Goal: Task Accomplishment & Management: Complete application form

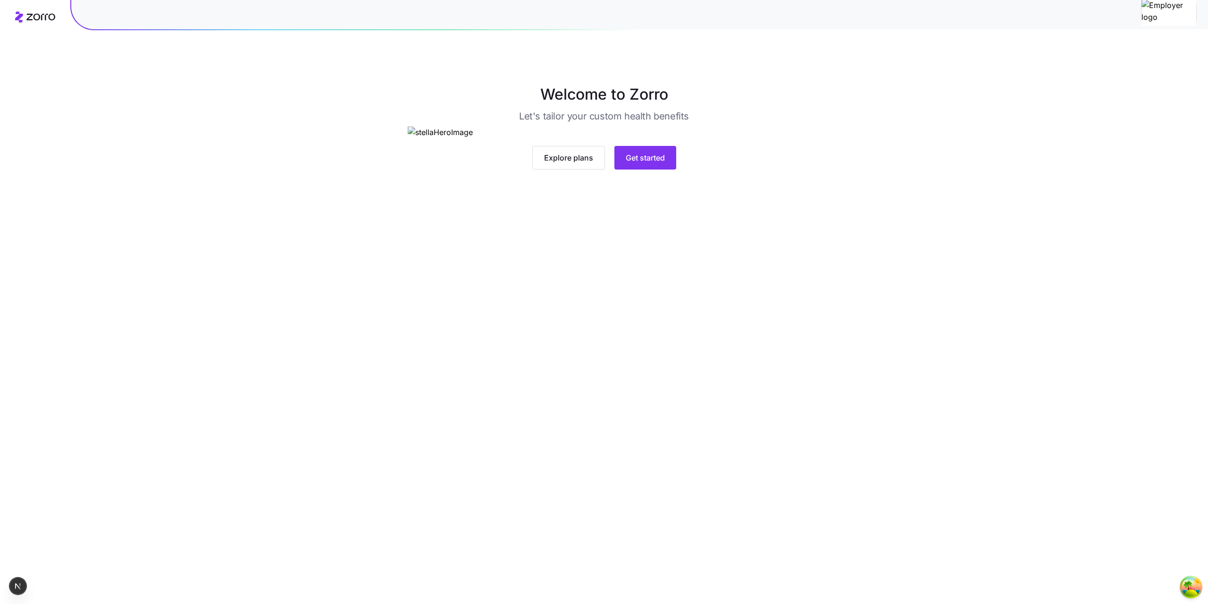
drag, startPoint x: 1183, startPoint y: 17, endPoint x: 978, endPoint y: 176, distance: 259.3
click at [1004, 169] on div "Welcome to Zorro Let's tailor your custom health benefits Explore plans Get sta…" at bounding box center [604, 126] width 1208 height 86
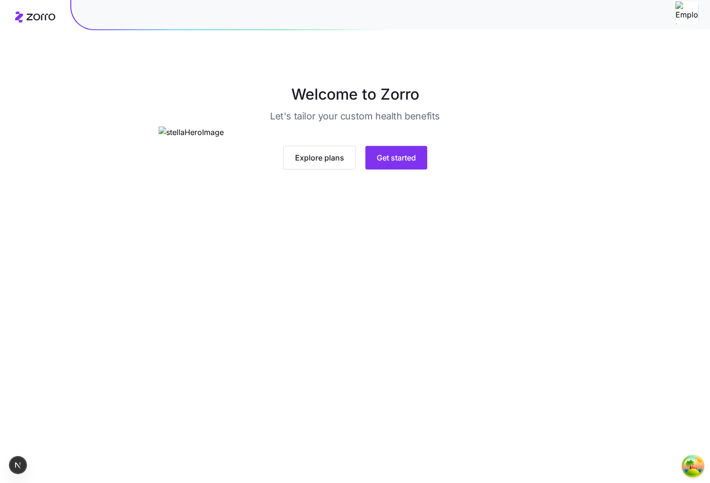
click at [615, 135] on div "Welcome to Zorro Let's tailor your custom health benefits Explore plans Get sta…" at bounding box center [355, 126] width 710 height 86
click at [636, 81] on main "Welcome to Zorro Let's tailor your custom health benefits Explore plans Get sta…" at bounding box center [355, 241] width 710 height 483
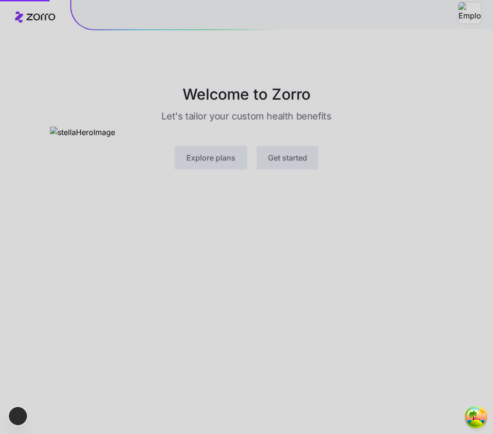
drag, startPoint x: 367, startPoint y: 106, endPoint x: 362, endPoint y: 106, distance: 5.2
click at [123, 106] on div at bounding box center [246, 217] width 493 height 434
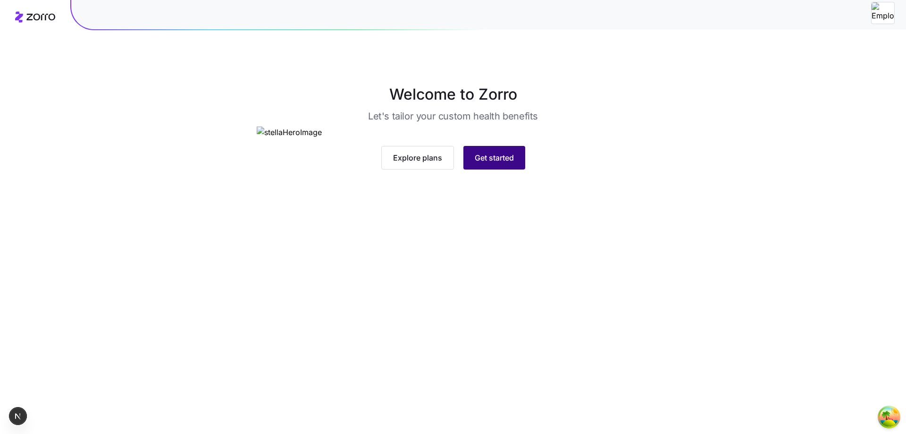
click at [123, 108] on span "Get started" at bounding box center [494, 157] width 39 height 11
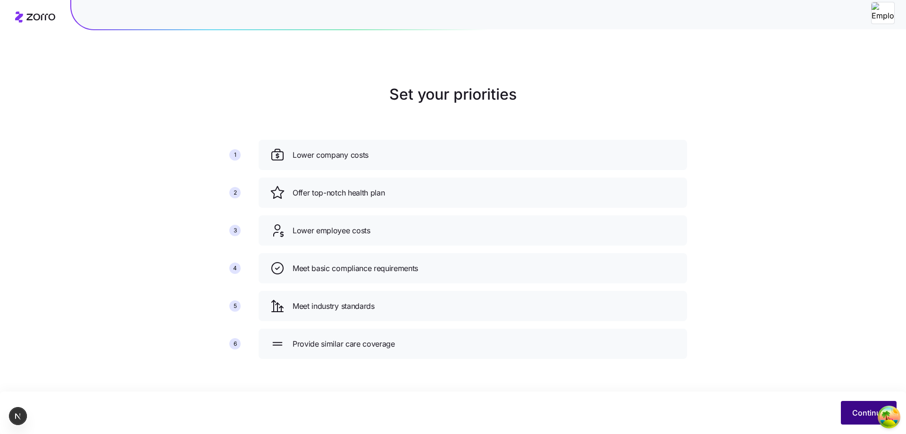
click at [123, 108] on button "Continue" at bounding box center [869, 413] width 56 height 24
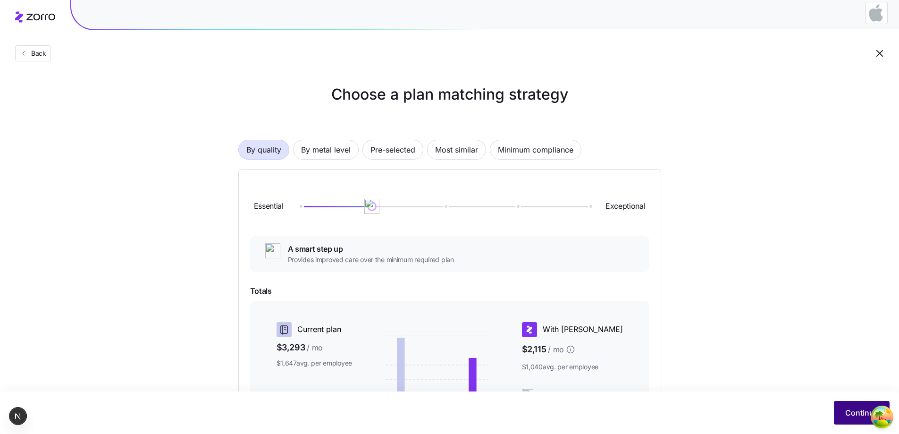
click at [123, 108] on button "Continue" at bounding box center [862, 413] width 56 height 24
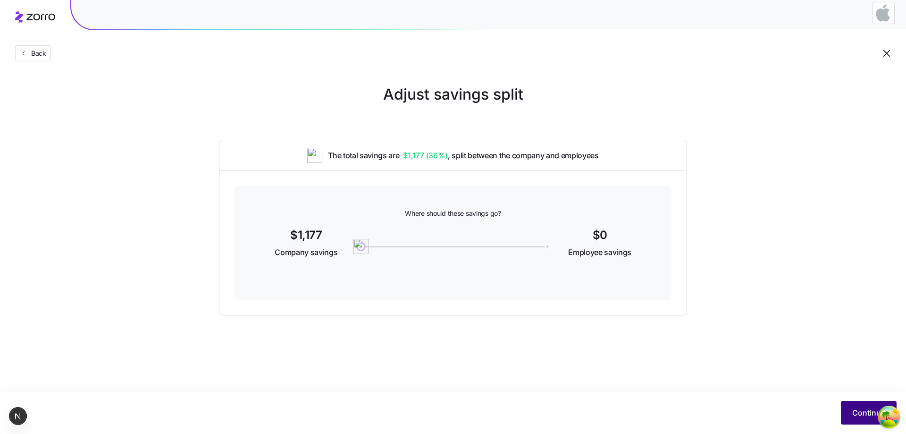
click at [123, 108] on button "Continue" at bounding box center [869, 413] width 56 height 24
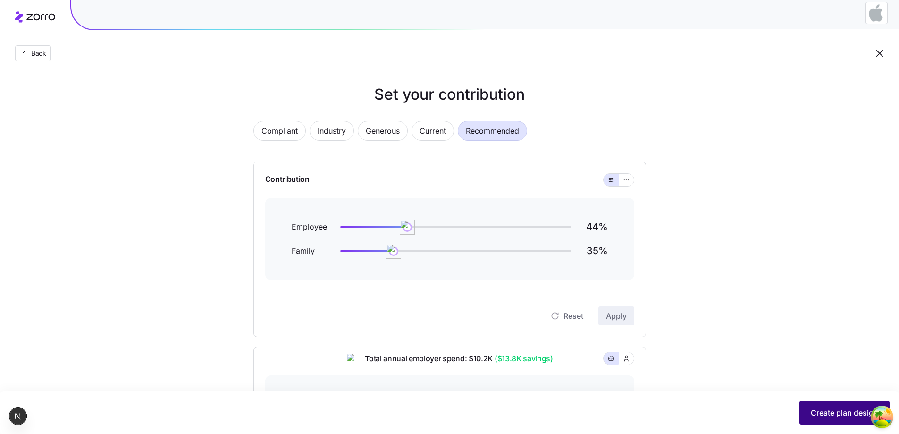
click at [123, 108] on span "Create plan design" at bounding box center [844, 412] width 67 height 11
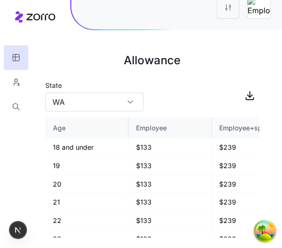
click at [247, 57] on h1 "Allowance" at bounding box center [152, 60] width 214 height 23
click at [265, 68] on main "Allowance State [US_STATE] Age Employee Employee+spouse Employee + 1 child Empl…" at bounding box center [141, 124] width 282 height 248
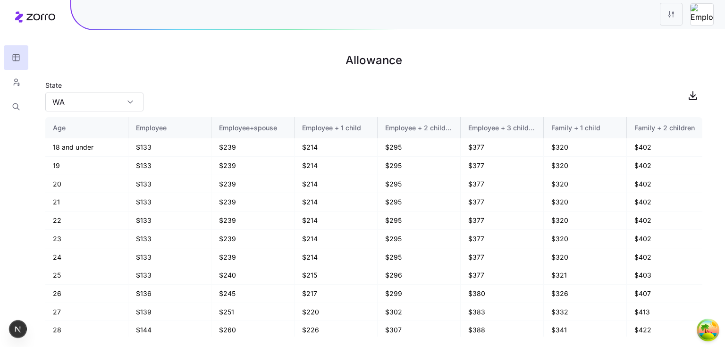
drag, startPoint x: 558, startPoint y: 77, endPoint x: 555, endPoint y: 82, distance: 5.1
click at [394, 82] on main "Allowance State [US_STATE] Age Employee Employee+spouse Employee + 1 child Empl…" at bounding box center [362, 173] width 725 height 347
click at [394, 20] on html "Allowance State [US_STATE] Age Employee Employee+spouse Employee + 1 child Empl…" at bounding box center [362, 173] width 725 height 347
click at [394, 42] on html "Allowance State WA Age Employee Employee+spouse Employee + 1 child Employee + 2…" at bounding box center [362, 173] width 725 height 347
click at [394, 16] on img at bounding box center [701, 14] width 23 height 21
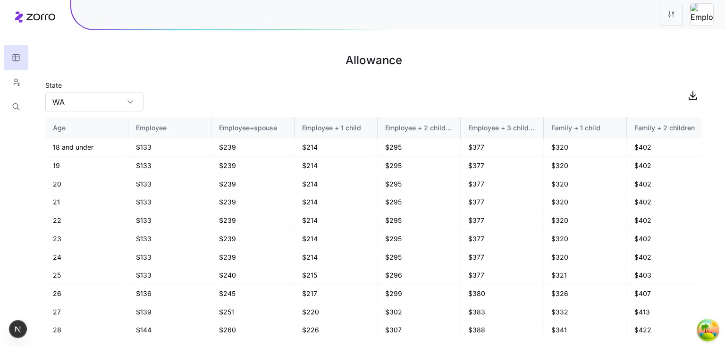
click at [394, 44] on main "Allowance State WA Age Employee Employee+spouse Employee + 1 child Employee + 2…" at bounding box center [362, 173] width 725 height 347
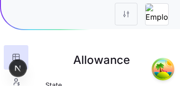
drag, startPoint x: 161, startPoint y: 15, endPoint x: 168, endPoint y: 32, distance: 18.6
click at [168, 32] on div at bounding box center [90, 17] width 180 height 34
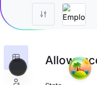
click at [90, 27] on div at bounding box center [49, 12] width 96 height 33
click at [84, 42] on main "Allowance State WA Age Employee Employee+spouse Employee + 1 child Employee + 2…" at bounding box center [48, 80] width 97 height 160
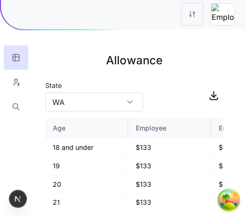
click at [117, 35] on main "Allowance State WA Age Employee Employee+spouse Employee + 1 child Employee + 2…" at bounding box center [123, 108] width 246 height 217
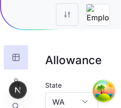
click at [101, 45] on main "Allowance State [US_STATE] Age Employee Employee+spouse Employee + 1 child Empl…" at bounding box center [60, 80] width 121 height 160
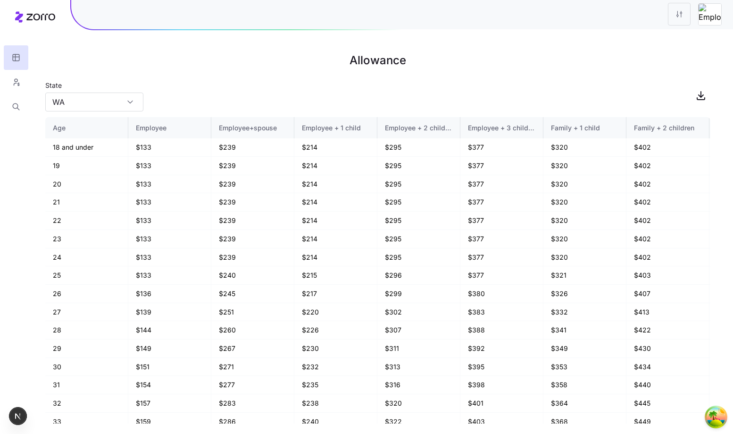
click at [121, 55] on h1 "Allowance" at bounding box center [377, 60] width 665 height 23
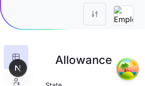
click at [121, 31] on div at bounding box center [72, 17] width 145 height 34
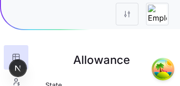
click at [121, 30] on div at bounding box center [90, 17] width 180 height 34
drag, startPoint x: 156, startPoint y: 25, endPoint x: 148, endPoint y: 65, distance: 40.5
click at [121, 65] on h1 "Allowance" at bounding box center [101, 60] width 112 height 23
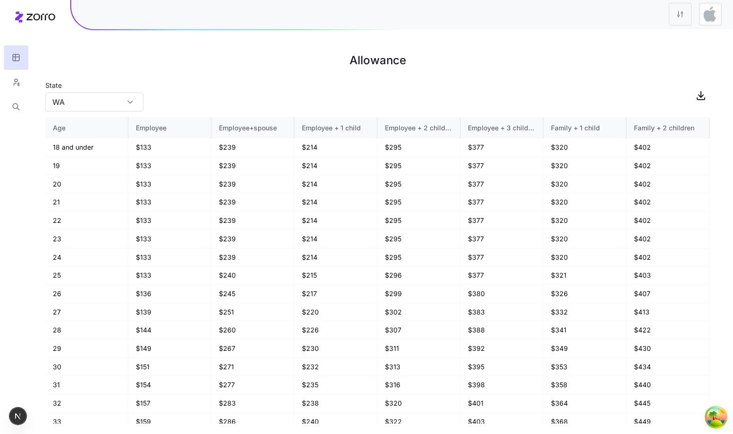
click at [121, 11] on html "Allowance State WA Age Employee Employee+spouse Employee + 1 child Employee + 2…" at bounding box center [366, 217] width 733 height 434
click at [121, 42] on div "Edit plan design" at bounding box center [623, 39] width 50 height 10
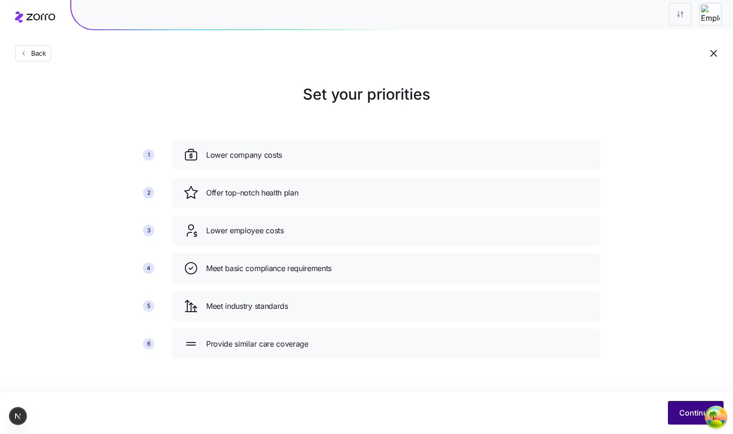
click at [121, 108] on span "Continue" at bounding box center [696, 412] width 33 height 11
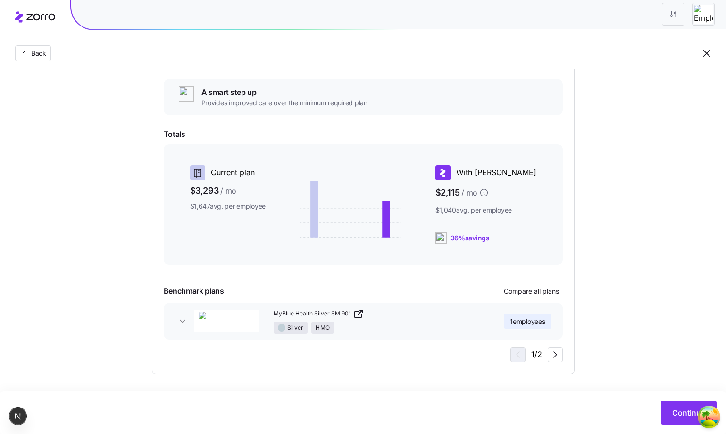
scroll to position [157, 0]
click at [121, 108] on span "Compare all plans" at bounding box center [531, 290] width 55 height 9
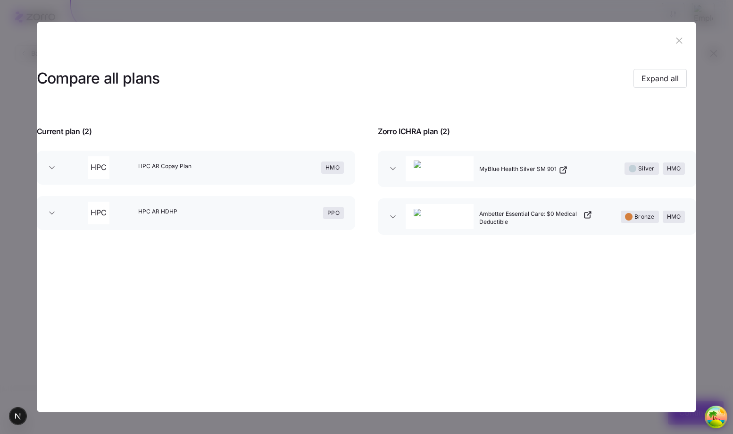
click at [121, 108] on div "Zorro ICHRA plan ( 2 )" at bounding box center [537, 125] width 341 height 23
click at [121, 40] on icon "button" at bounding box center [680, 40] width 6 height 6
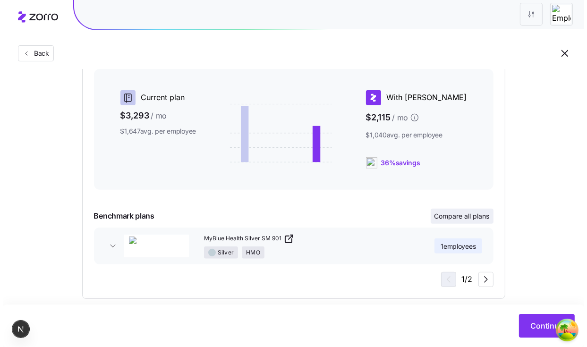
scroll to position [232, 0]
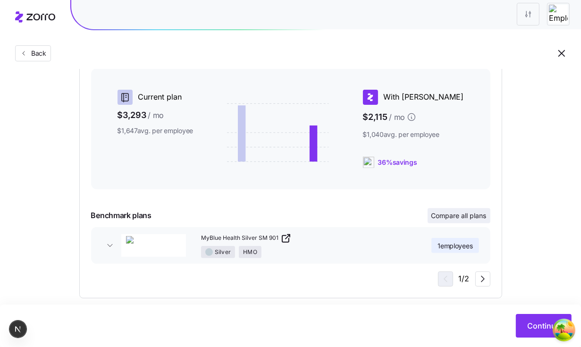
click at [121, 108] on span "Compare all plans" at bounding box center [458, 215] width 55 height 9
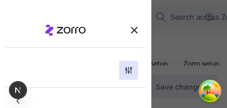
click at [103, 31] on div at bounding box center [60, 30] width 109 height 11
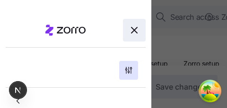
click at [131, 32] on icon "button" at bounding box center [133, 30] width 11 height 11
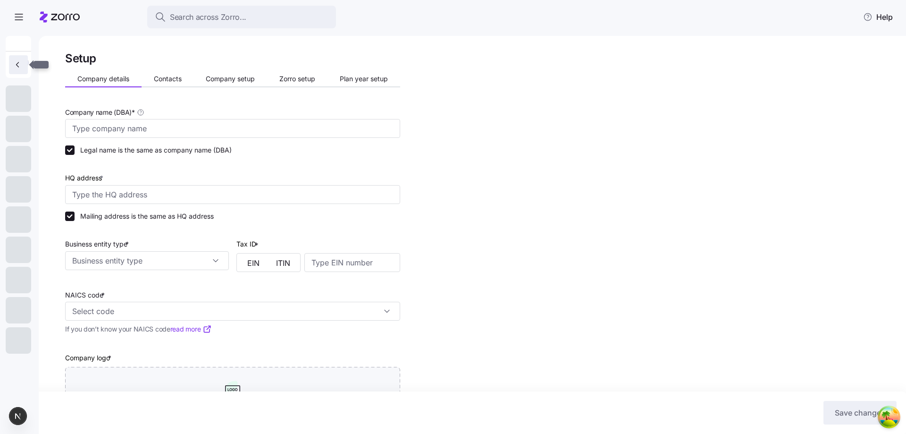
click at [14, 62] on icon "button" at bounding box center [17, 64] width 9 height 9
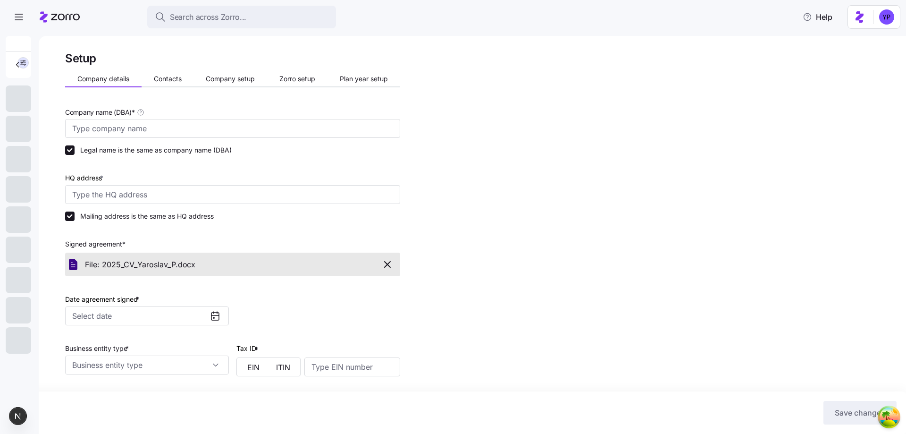
type input "myZorro"
type input "[STREET_ADDRESS]"
type input "836936982"
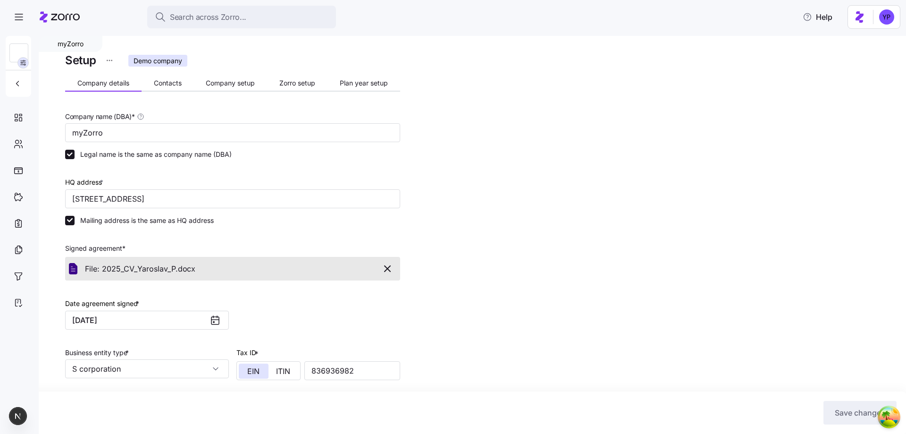
type input "S corporation"
type input "111 - Crop Production"
type input "[DATE]"
type input "myZorro"
type input "[STREET_ADDRESS]"
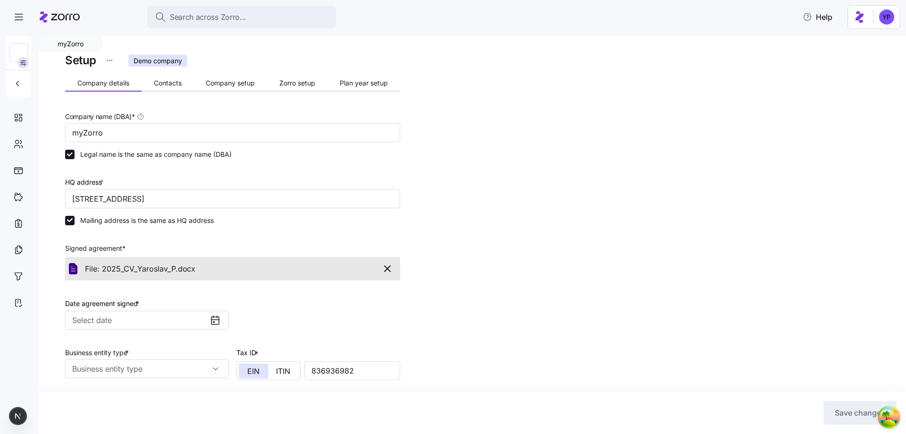
type input "836936982"
type input "S corporation"
type input "111 - Crop Production"
type input "[DATE]"
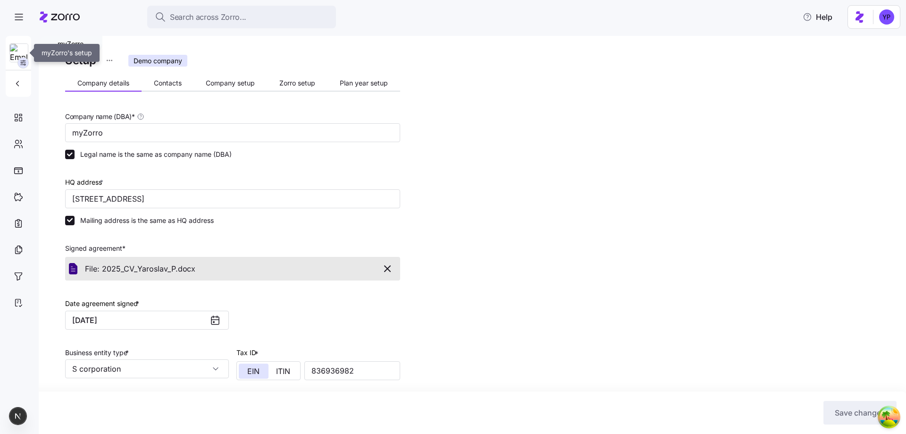
click at [17, 52] on img at bounding box center [19, 53] width 18 height 19
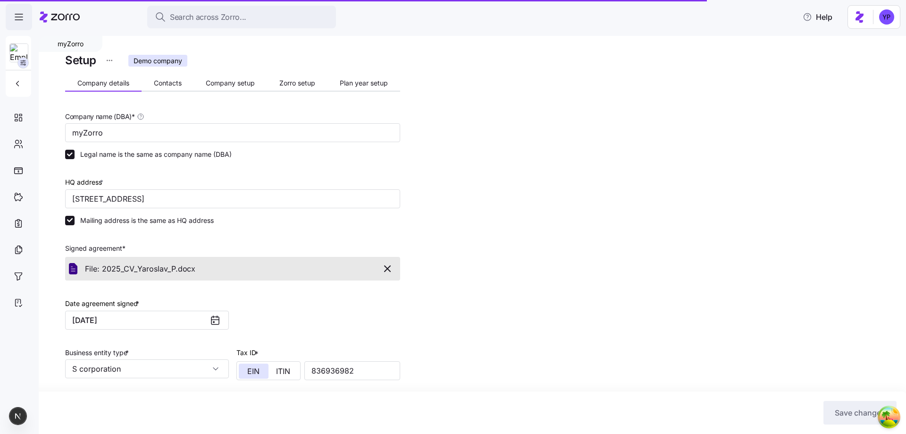
click at [25, 17] on span "button" at bounding box center [18, 16] width 25 height 25
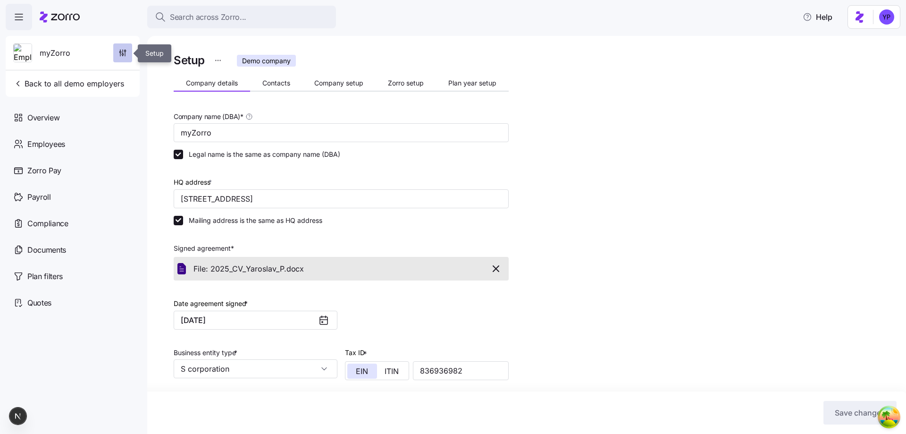
click at [120, 57] on span "button" at bounding box center [123, 53] width 18 height 18
click at [670, 274] on div "Setup Demo company Company details Contacts Company setup Zorro setup Plan year…" at bounding box center [533, 321] width 719 height 541
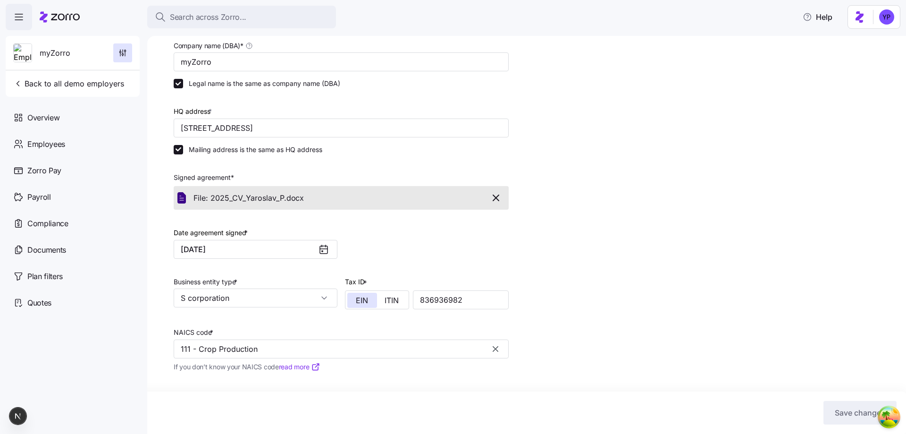
scroll to position [169, 0]
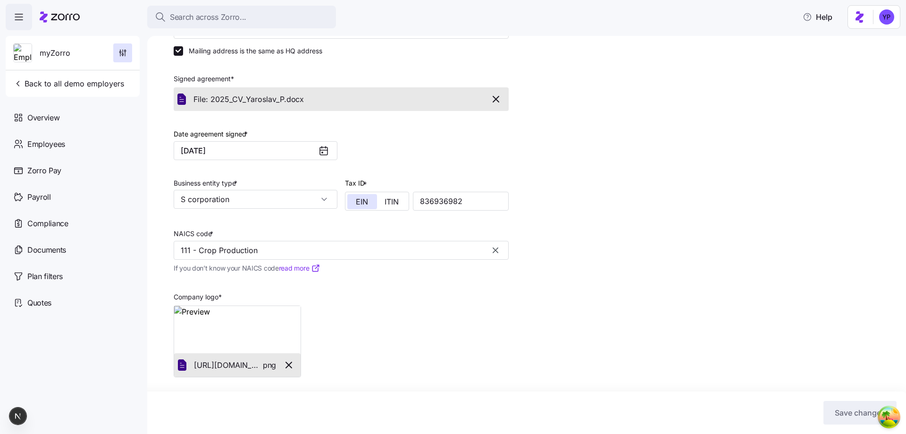
click at [575, 195] on div "Setup Demo company Company details Contacts Company setup Zorro setup Plan year…" at bounding box center [533, 152] width 719 height 541
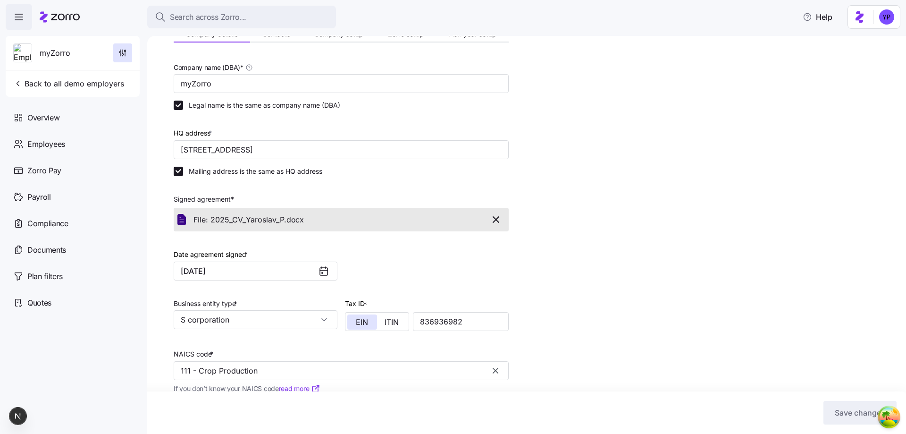
scroll to position [0, 0]
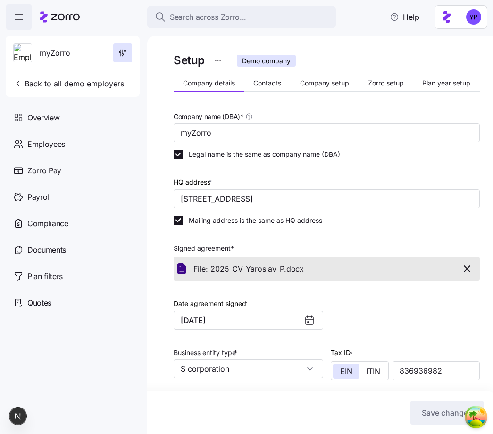
click at [380, 63] on div "Setup Demo company" at bounding box center [327, 60] width 306 height 19
